Goal: Information Seeking & Learning: Learn about a topic

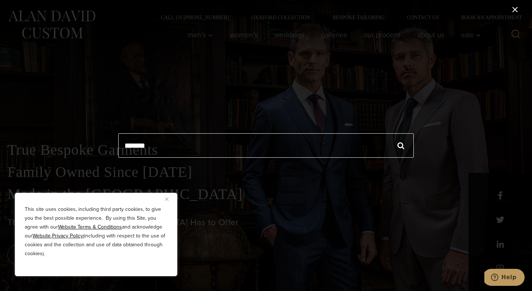
type input "*******"
click at [388, 133] on input "******" at bounding box center [401, 145] width 26 height 24
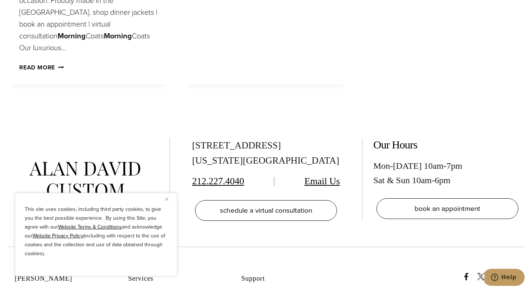
scroll to position [318, 0]
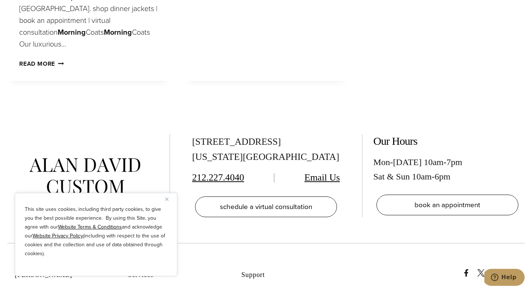
click at [163, 196] on div "This site uses cookies, including third party cookies, to give you the best pos…" at bounding box center [96, 234] width 163 height 83
click at [167, 199] on img "Close" at bounding box center [166, 199] width 3 height 3
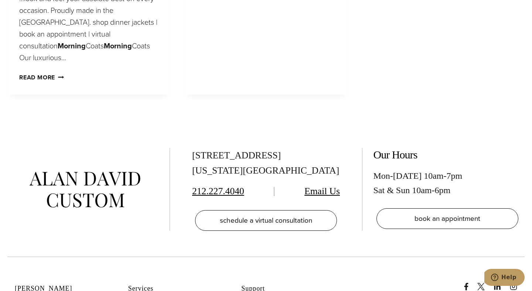
scroll to position [0, 0]
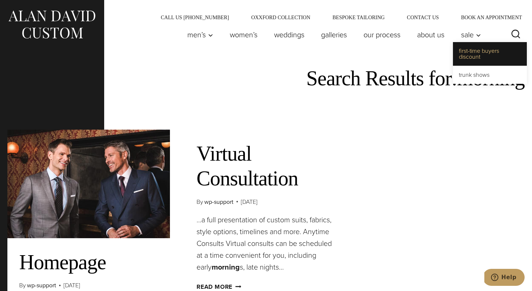
click at [463, 49] on link "First-Time Buyers Discount" at bounding box center [490, 54] width 74 height 24
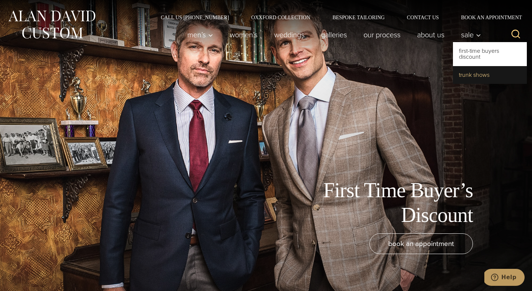
click at [461, 78] on link "Trunk Shows" at bounding box center [490, 75] width 74 height 18
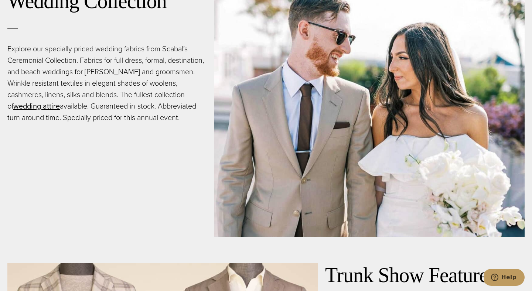
scroll to position [1250, 0]
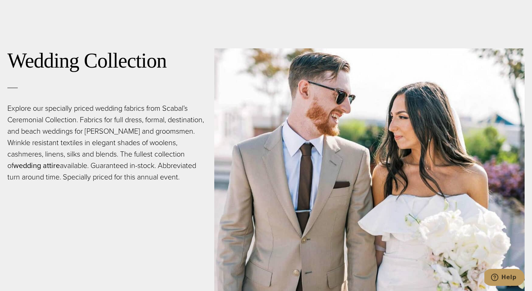
click at [20, 165] on link "wedding attire" at bounding box center [36, 165] width 47 height 11
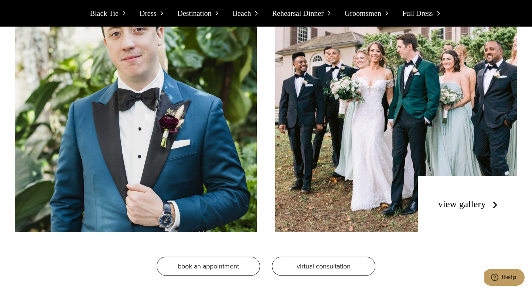
scroll to position [1275, 0]
